Goal: Task Accomplishment & Management: Manage account settings

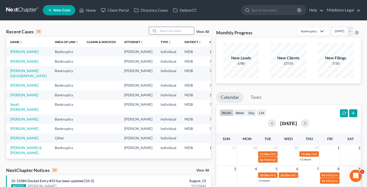
click at [186, 31] on input "search" at bounding box center [176, 30] width 36 height 7
type input "celina"
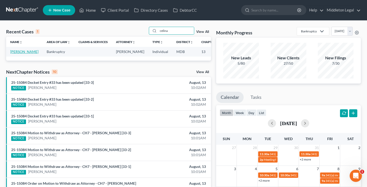
click at [17, 54] on link "[PERSON_NAME]" at bounding box center [24, 51] width 28 height 4
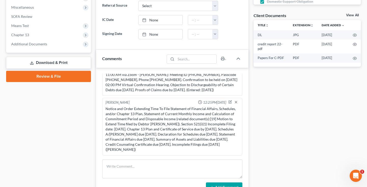
scroll to position [195, 0]
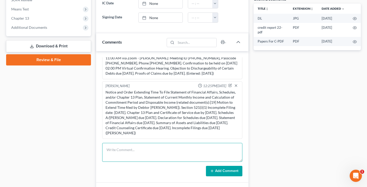
click at [123, 146] on textarea at bounding box center [172, 152] width 140 height 19
paste textarea "Notice of Chapter 13 Bankruptcy Case, Meeting of Creditors & Notice of Appointm…"
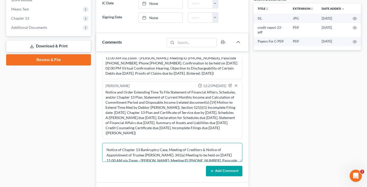
scroll to position [27, 0]
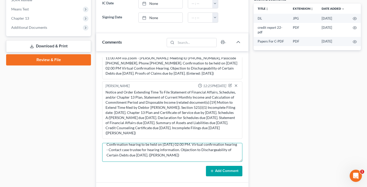
type textarea "Notice of Chapter 13 Bankruptcy Case, Meeting of Creditors & Notice of Appointm…"
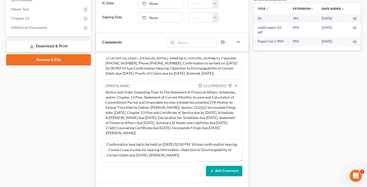
click at [231, 170] on button "Add Comment" at bounding box center [224, 171] width 36 height 11
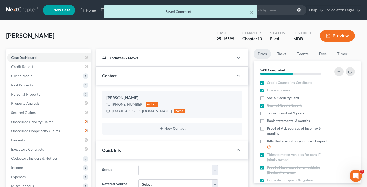
scroll to position [0, 0]
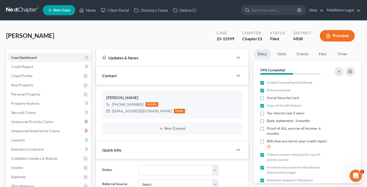
click at [17, 10] on link at bounding box center [22, 10] width 33 height 9
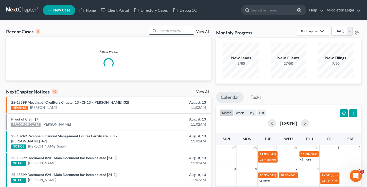
click at [163, 31] on input "search" at bounding box center [176, 30] width 36 height 7
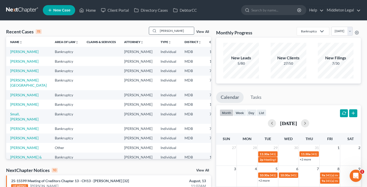
type input "radway"
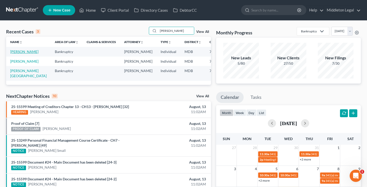
click at [14, 54] on link "[PERSON_NAME]" at bounding box center [24, 51] width 28 height 4
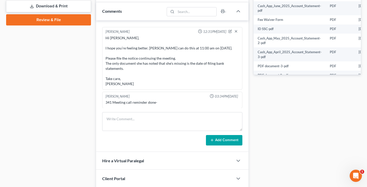
scroll to position [228, 0]
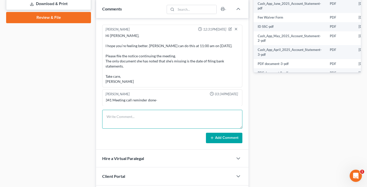
click at [169, 114] on textarea at bounding box center [172, 119] width 140 height 19
type textarea "341 meeting held and concluded."
click at [227, 141] on button "Add Comment" at bounding box center [224, 138] width 36 height 11
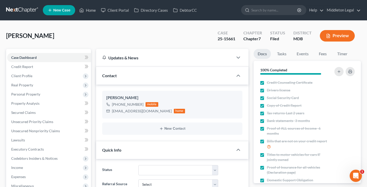
scroll to position [0, 0]
click at [30, 11] on link at bounding box center [22, 10] width 33 height 9
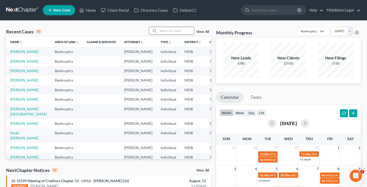
click at [172, 30] on input "search" at bounding box center [176, 30] width 36 height 7
type input "tawana"
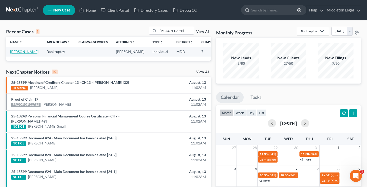
click at [13, 54] on link "[PERSON_NAME]" at bounding box center [24, 51] width 28 height 4
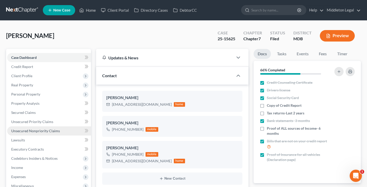
click at [32, 129] on span "Unsecured Nonpriority Claims" at bounding box center [35, 131] width 49 height 4
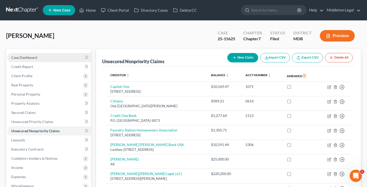
click at [26, 60] on link "Case Dashboard" at bounding box center [49, 57] width 84 height 9
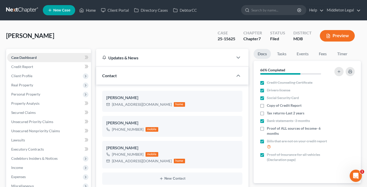
scroll to position [527, 0]
click at [22, 11] on link at bounding box center [22, 10] width 33 height 9
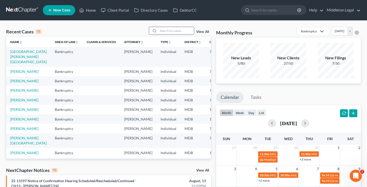
click at [177, 30] on input "search" at bounding box center [176, 30] width 36 height 7
type input "[PERSON_NAME]"
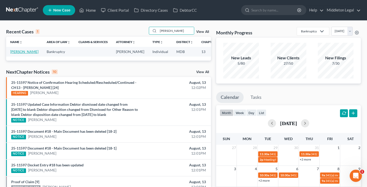
click at [14, 54] on link "[PERSON_NAME]" at bounding box center [24, 51] width 28 height 4
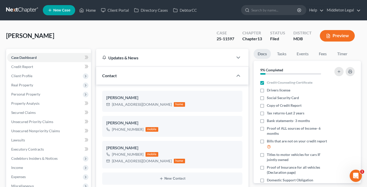
scroll to position [426, 0]
click at [44, 77] on span "Client Profile" at bounding box center [49, 75] width 84 height 9
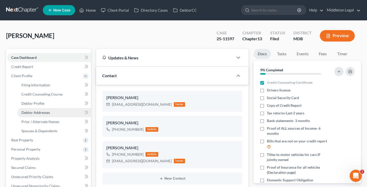
click at [39, 111] on span "Debtor Addresses" at bounding box center [35, 112] width 29 height 4
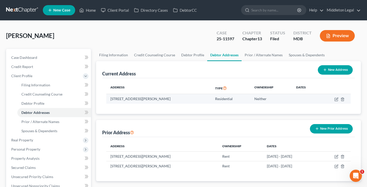
drag, startPoint x: 111, startPoint y: 99, endPoint x: 151, endPoint y: 101, distance: 40.1
click at [152, 101] on td "12 N 7th Street, Denton, MD 21629" at bounding box center [158, 99] width 105 height 10
click at [151, 101] on td "12 N 7th Street, Denton, MD 21629" at bounding box center [158, 99] width 105 height 10
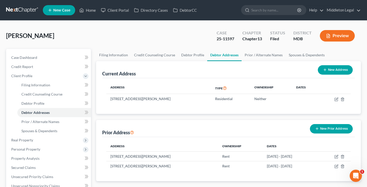
click at [21, 11] on link at bounding box center [22, 10] width 33 height 9
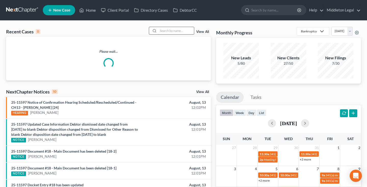
click at [176, 31] on input "search" at bounding box center [176, 30] width 36 height 7
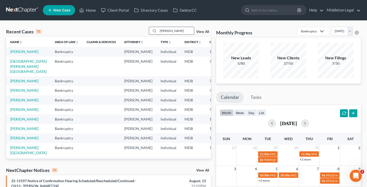
type input "[PERSON_NAME]"
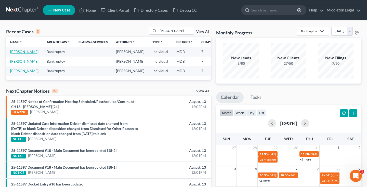
click at [21, 54] on link "[PERSON_NAME]" at bounding box center [24, 51] width 28 height 4
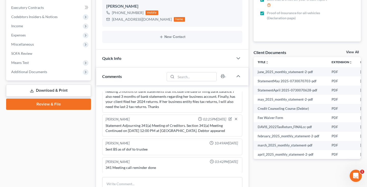
scroll to position [156, 0]
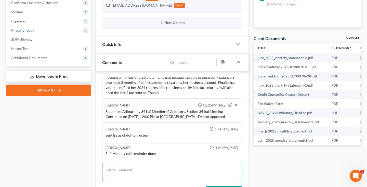
click at [130, 168] on textarea at bounding box center [172, 172] width 140 height 19
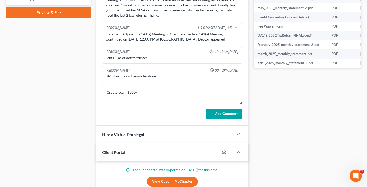
scroll to position [228, 0]
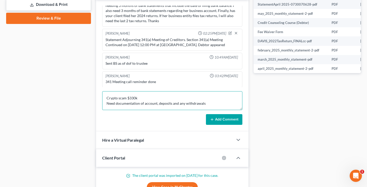
click at [146, 99] on textarea "Crypto scam $330k Need documentation of account, deposits and any withdrawals" at bounding box center [172, 100] width 140 height 19
click at [212, 106] on textarea "Crypto scam $330k, put in $330k, has not received any ROI Need documentation of…" at bounding box center [172, 100] width 140 height 19
type textarea "Crypto scam $330k, put in $330k, has not received any ROI Need documentation of…"
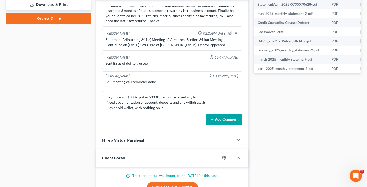
click at [230, 116] on button "Add Comment" at bounding box center [224, 119] width 36 height 11
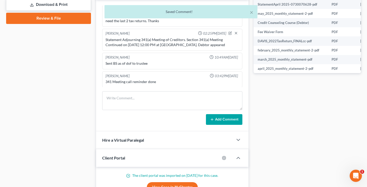
scroll to position [556, 0]
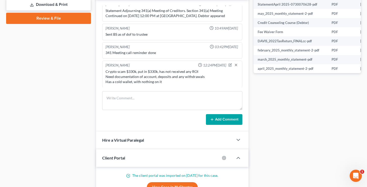
click at [167, 80] on div "Crypto scam $330k, put in $330k, has not received any ROI Need documentation of…" at bounding box center [173, 76] width 134 height 15
click at [231, 63] on icon "button" at bounding box center [230, 65] width 4 height 4
click at [174, 82] on textarea "Crypto scam $330k, put in $330k, has not received any ROI Need documentation of…" at bounding box center [173, 78] width 134 height 19
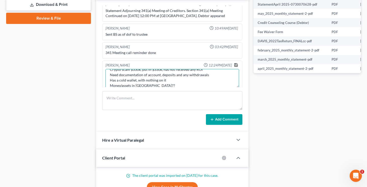
type textarea "Crypto scam $330k, put in $330k, has not received any ROI Need documentation of…"
click at [235, 65] on polyline "button" at bounding box center [236, 65] width 2 height 1
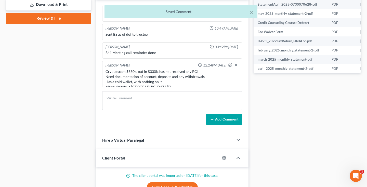
scroll to position [561, 0]
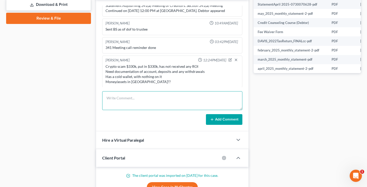
click at [141, 98] on textarea at bounding box center [172, 100] width 140 height 19
type textarea "A"
click at [230, 59] on icon "button" at bounding box center [230, 60] width 4 height 4
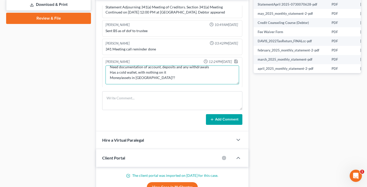
click at [166, 78] on textarea "Crypto scam $330k, put in $330k, has not received any ROI Need documentation of…" at bounding box center [173, 75] width 134 height 19
type textarea "Crypto scam $330k, put in $330k, has not received any ROI Need documentation of…"
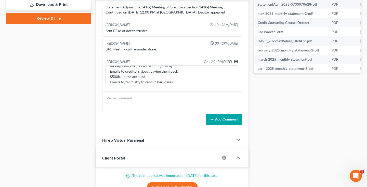
click at [236, 61] on icon "button" at bounding box center [236, 61] width 4 height 4
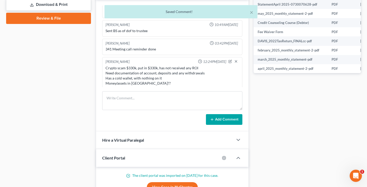
scroll to position [577, 0]
